Goal: Navigation & Orientation: Find specific page/section

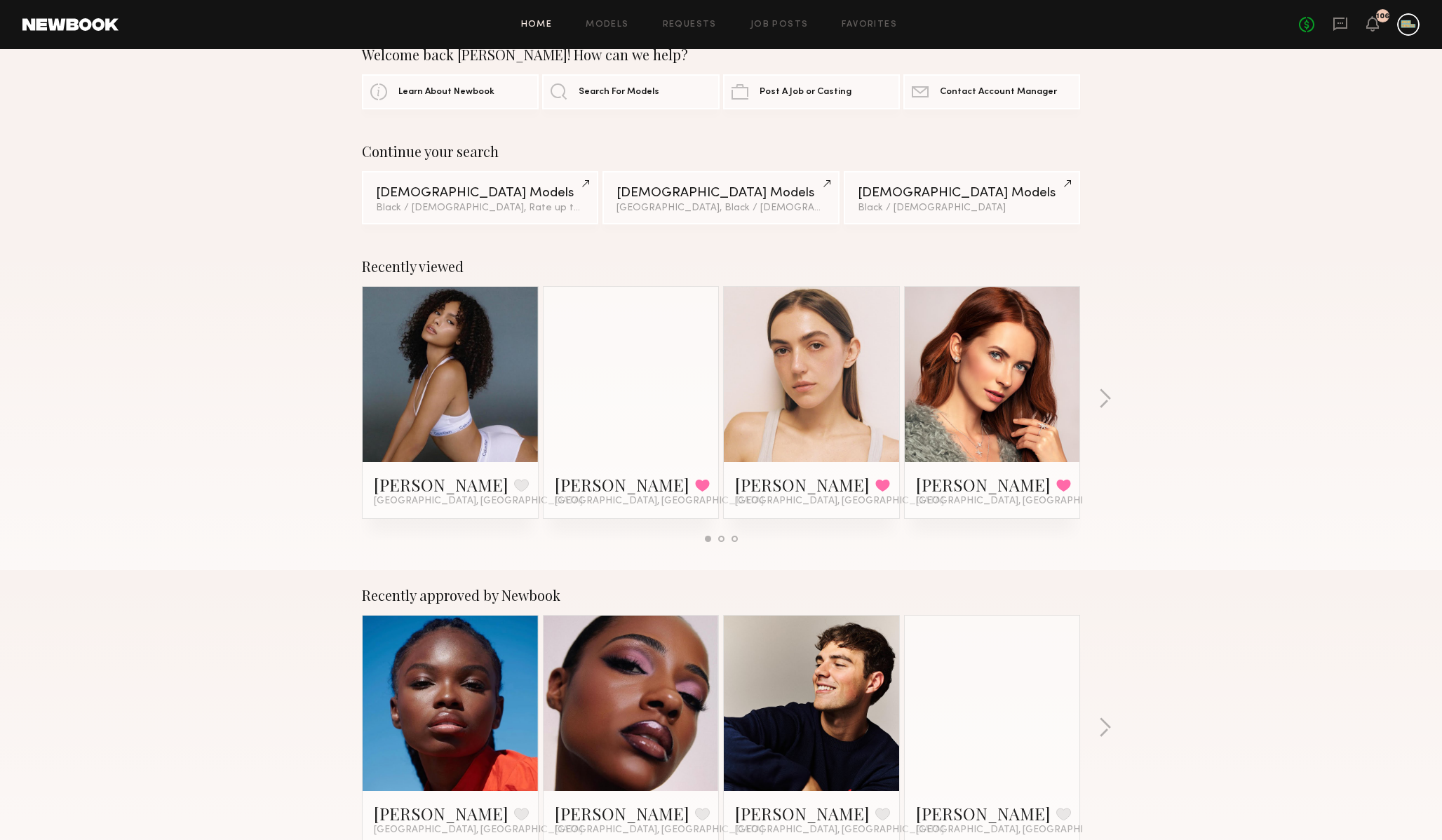
scroll to position [36, 0]
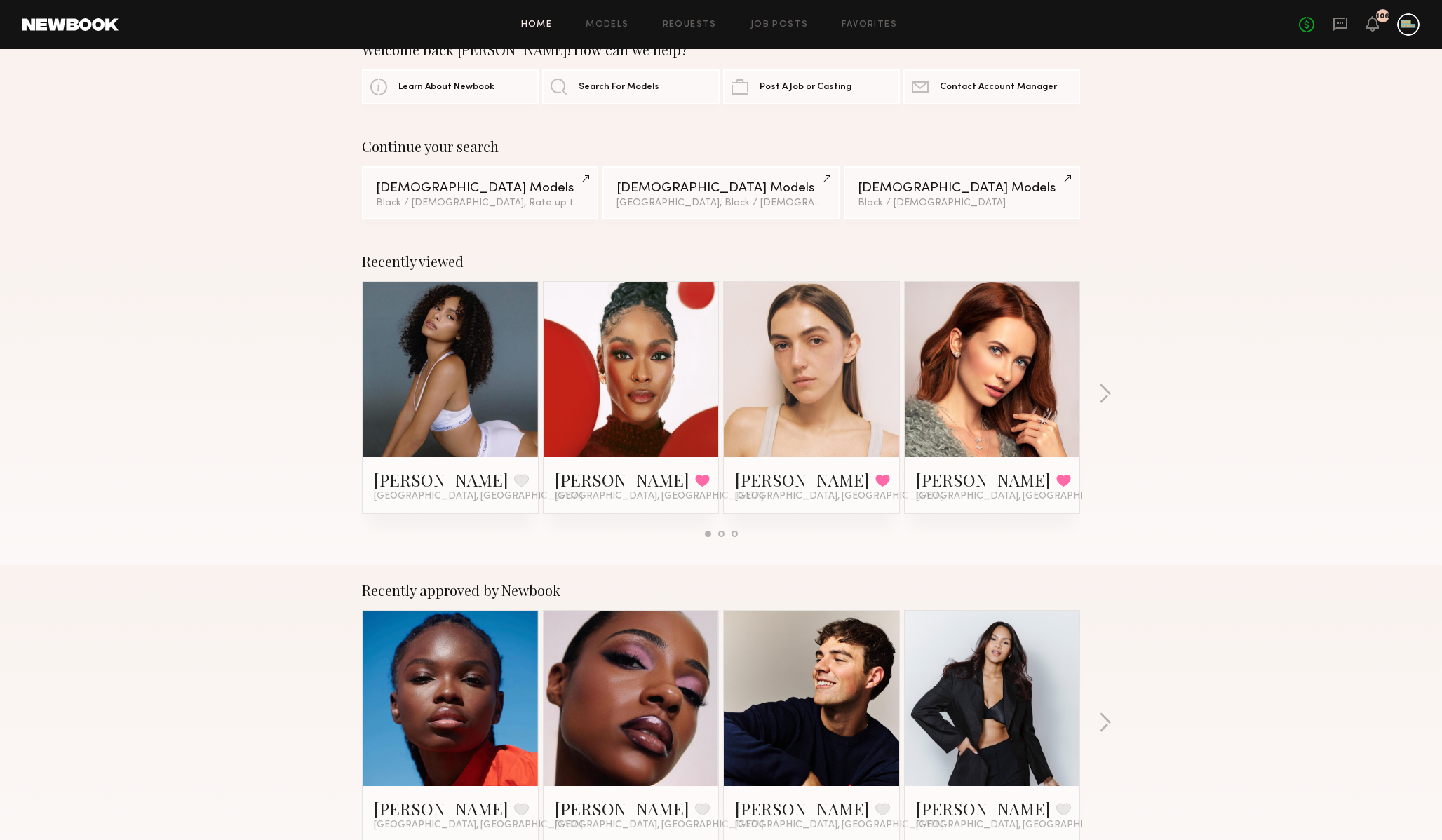
click at [608, 392] on link at bounding box center [631, 370] width 85 height 175
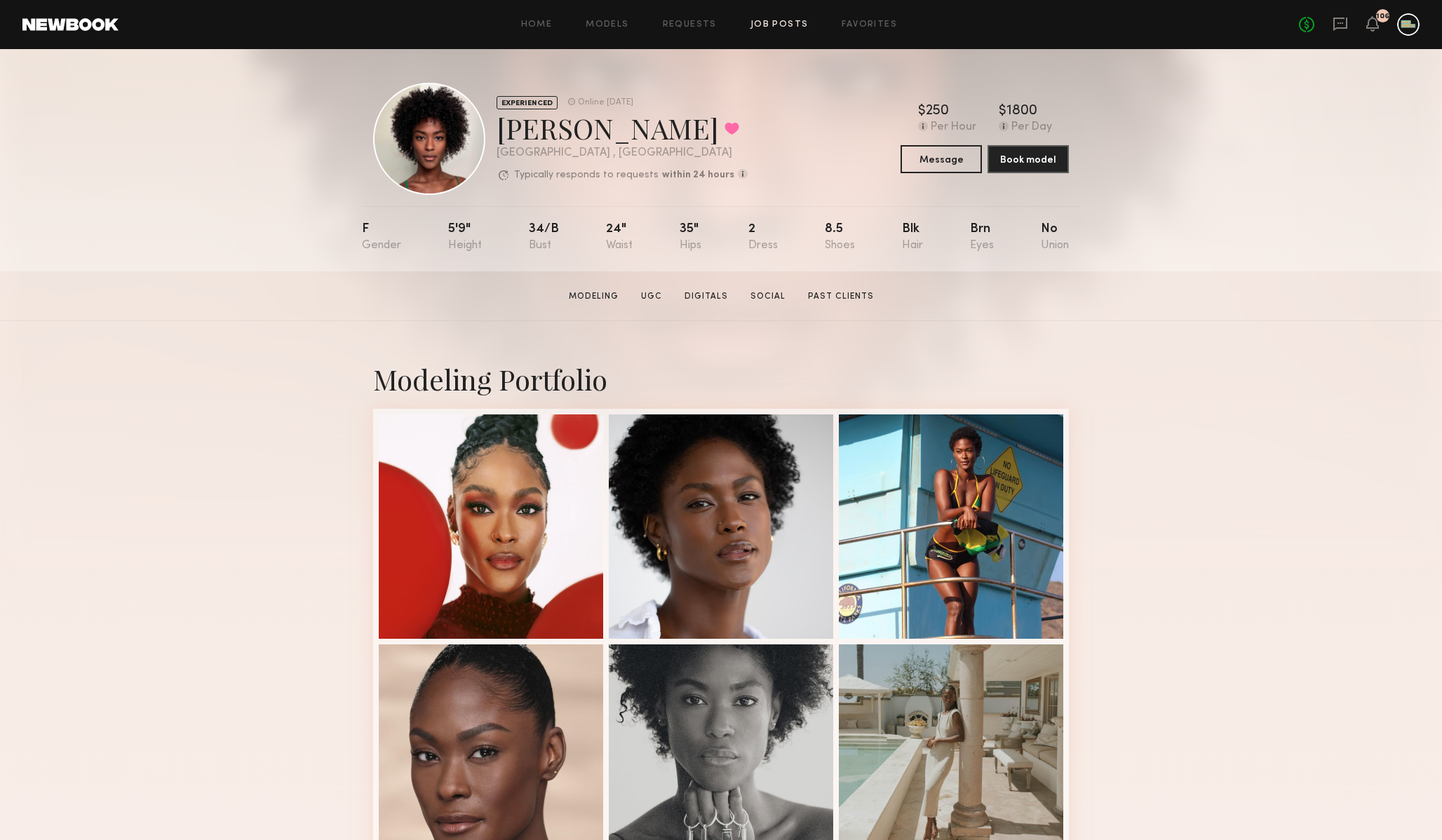
click at [773, 22] on link "Job Posts" at bounding box center [779, 24] width 58 height 9
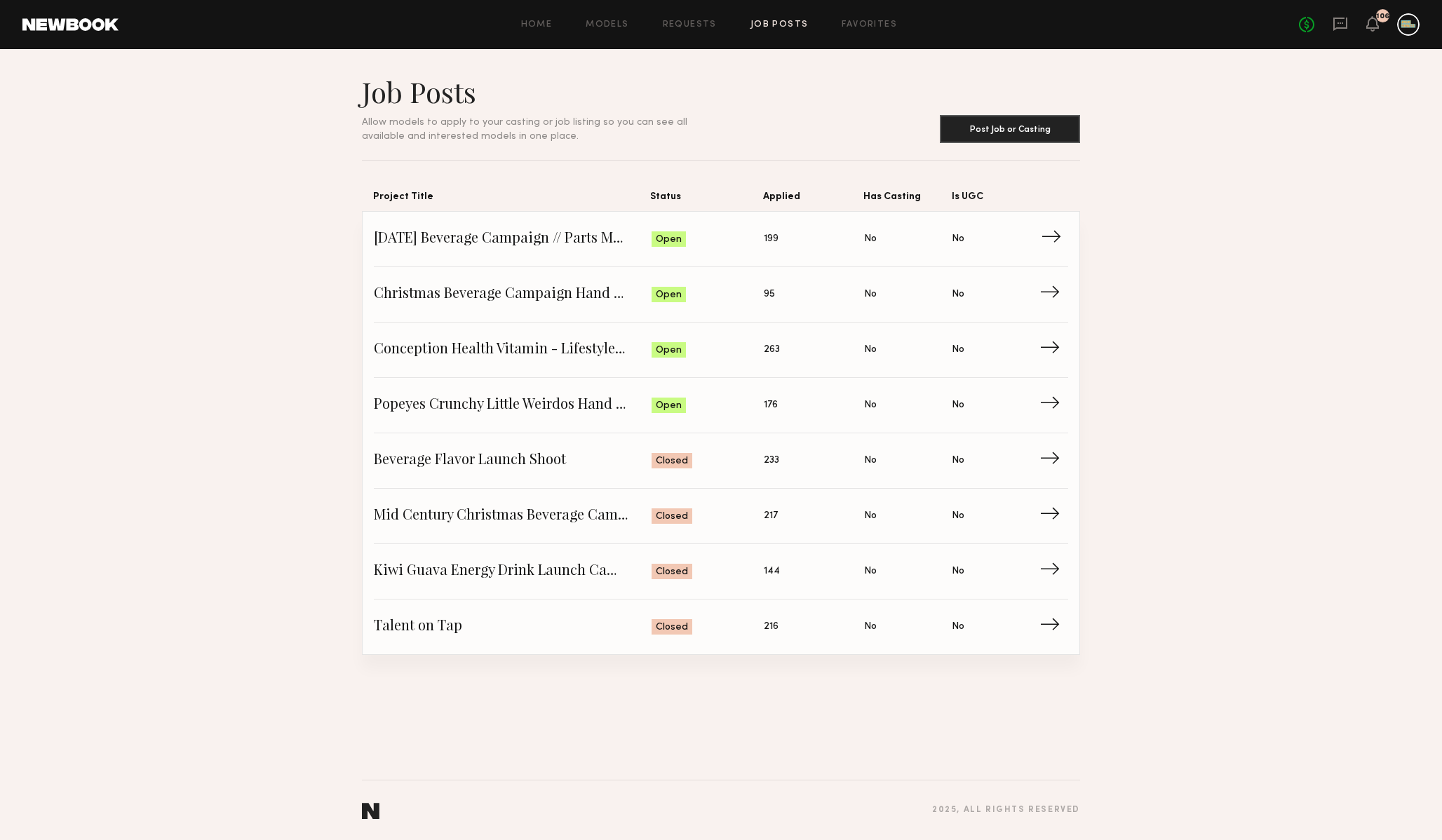
click at [535, 228] on link "[DATE] Beverage Campaign // Parts Model Status: Open Applied: 199 Has Casting: …" at bounding box center [720, 240] width 694 height 56
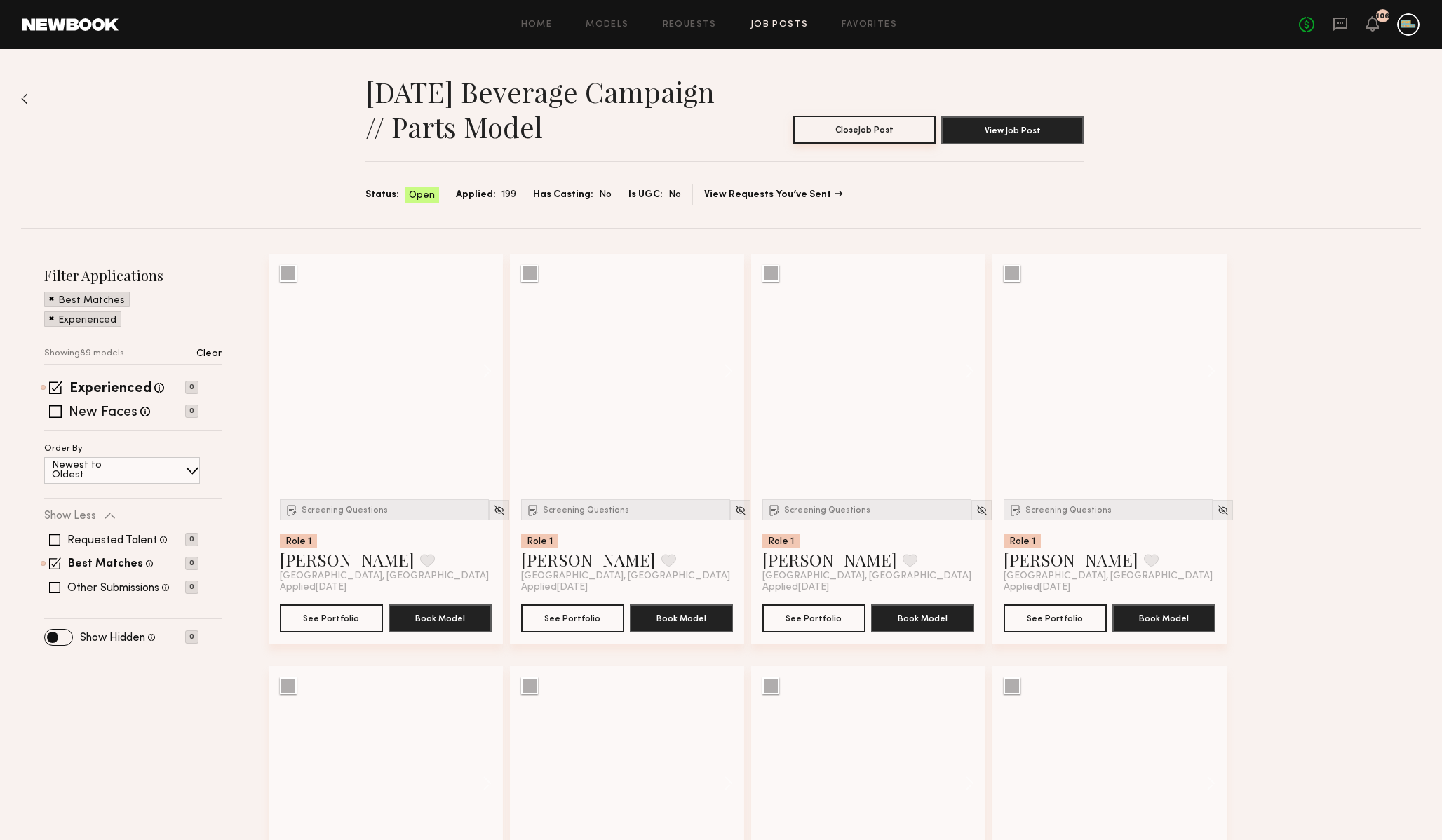
click at [870, 136] on button "Close Job Post" at bounding box center [864, 129] width 142 height 28
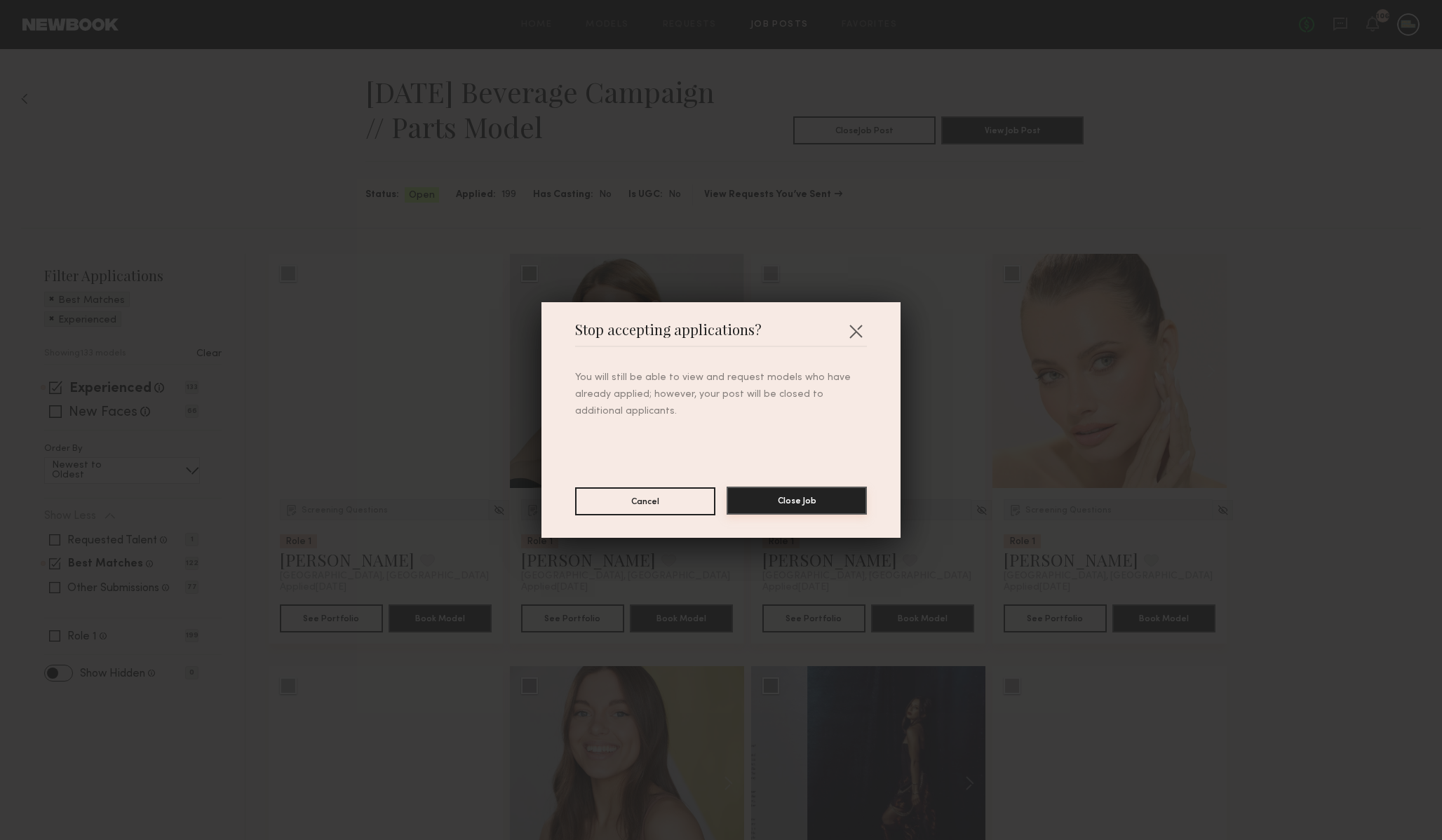
click at [800, 499] on button "Close Job" at bounding box center [796, 500] width 140 height 28
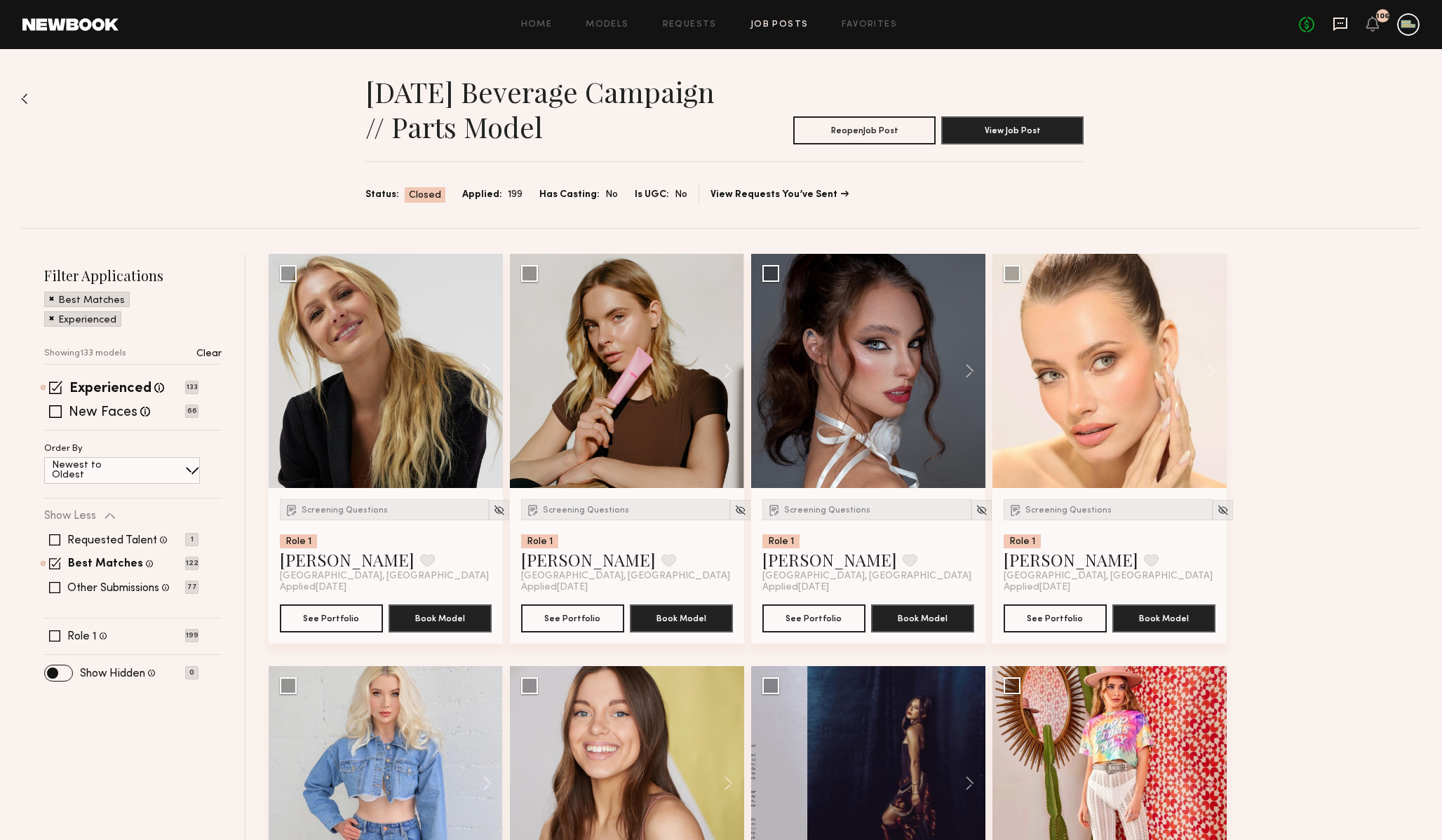
click at [1340, 25] on icon at bounding box center [1340, 24] width 16 height 16
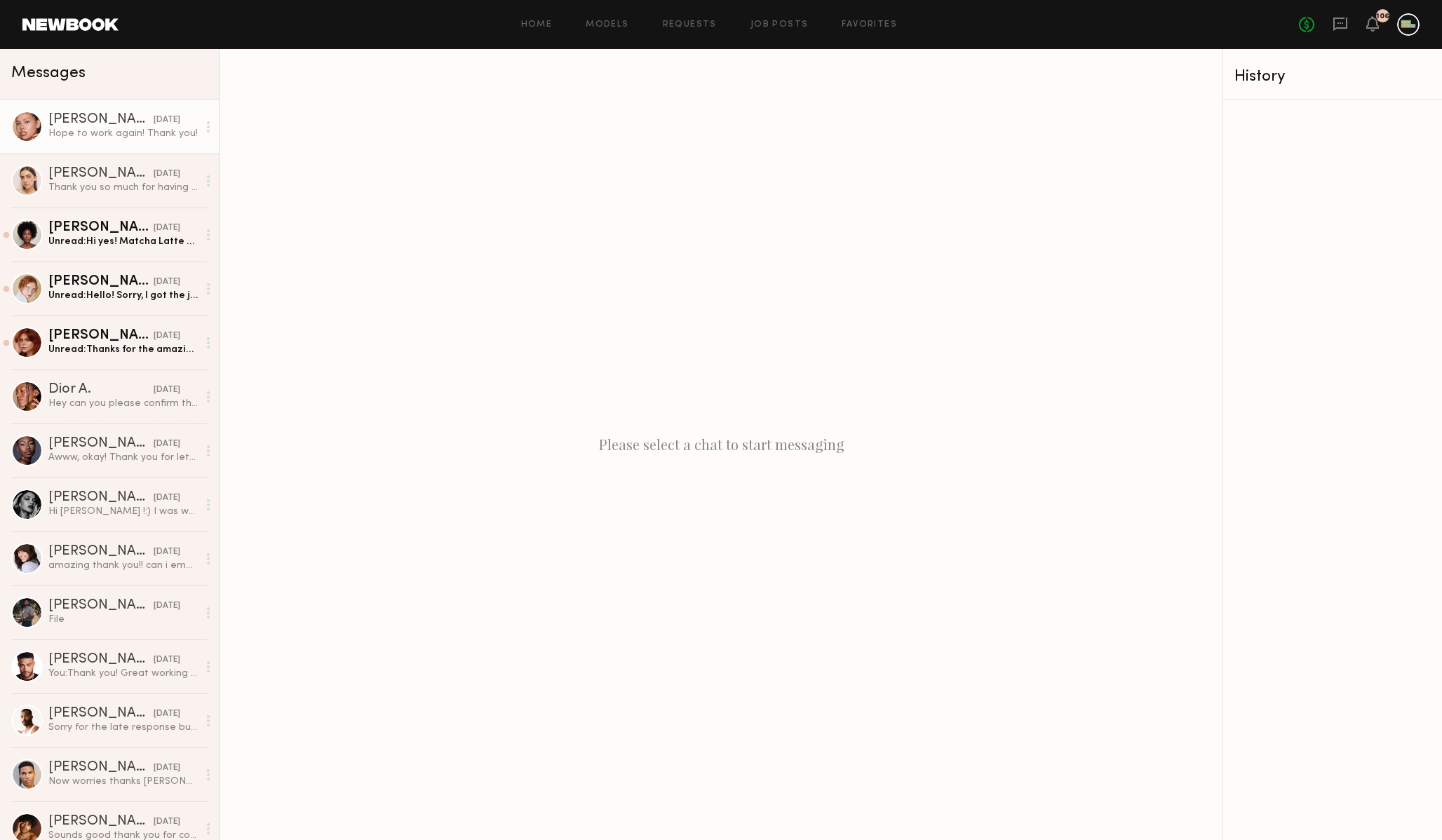
click at [102, 124] on div "[PERSON_NAME]" at bounding box center [101, 120] width 105 height 14
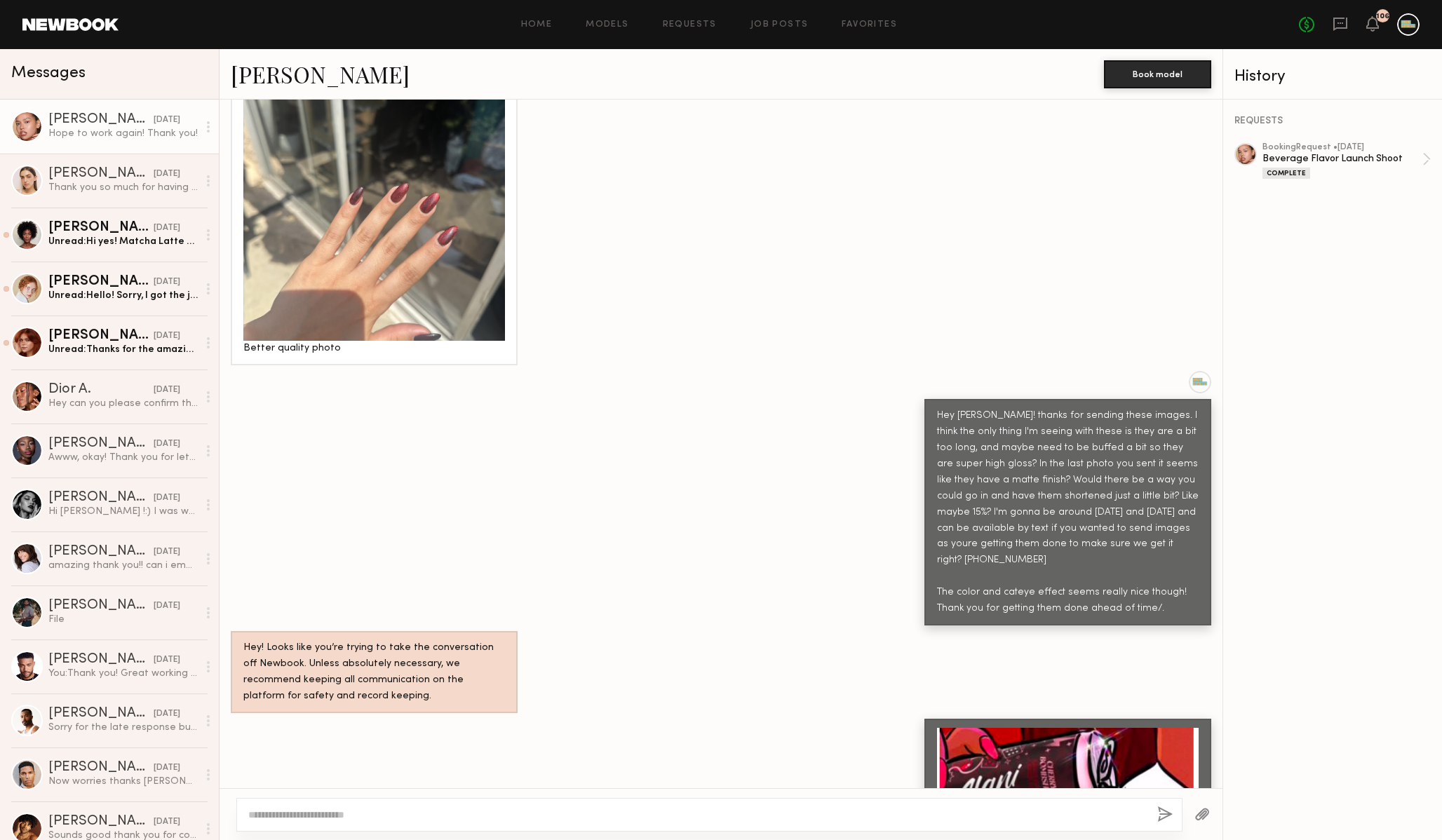
scroll to position [795, 0]
click at [298, 72] on link "[PERSON_NAME]" at bounding box center [321, 74] width 179 height 30
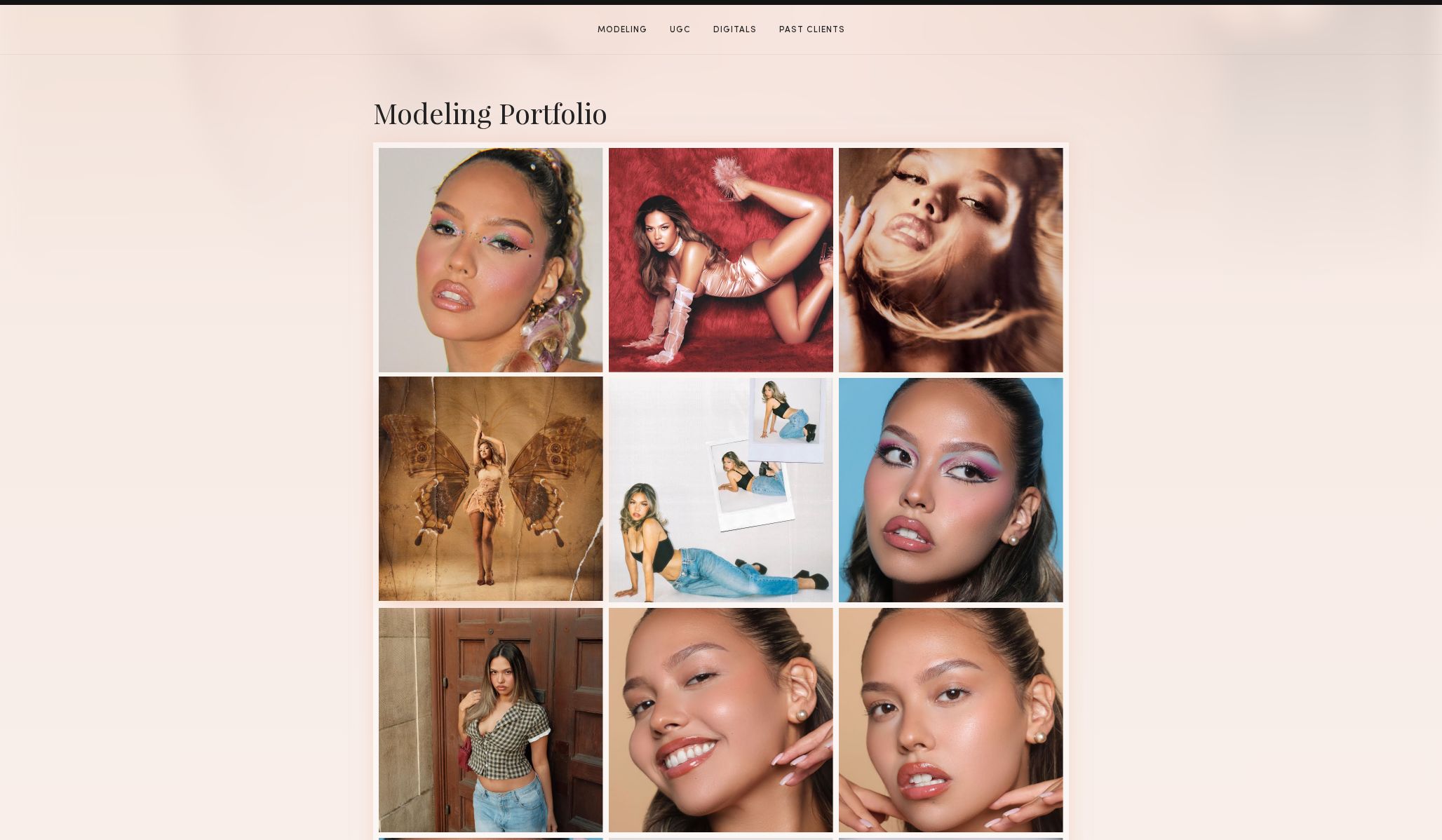
scroll to position [271, 0]
